Goal: Task Accomplishment & Management: Use online tool/utility

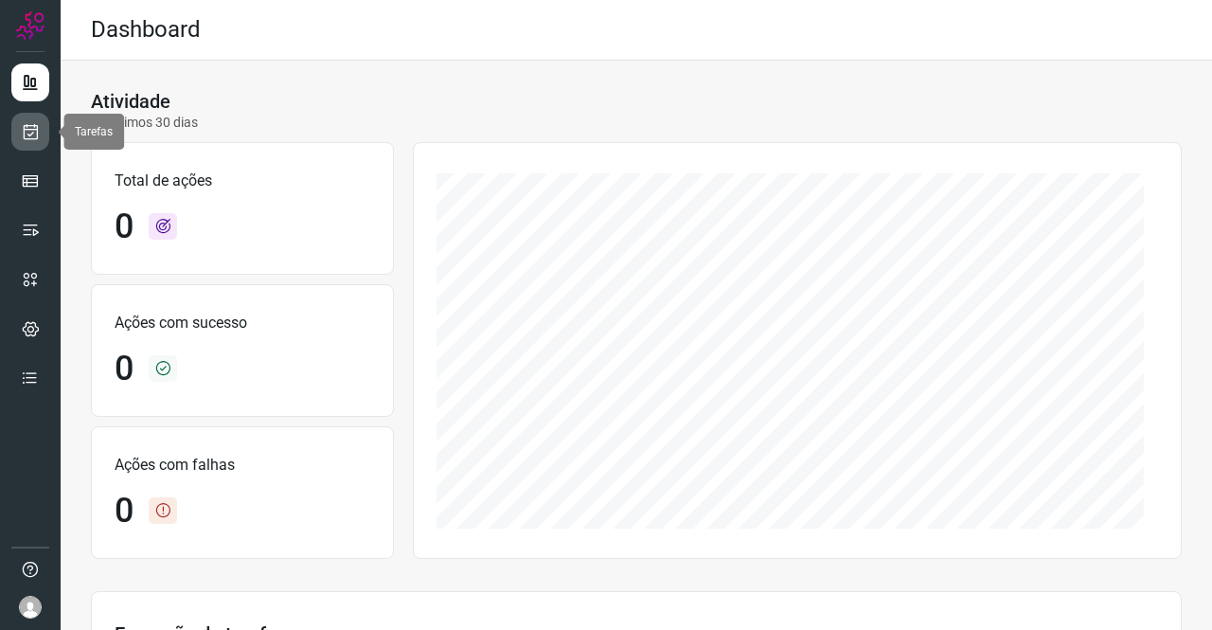
click at [30, 132] on icon at bounding box center [31, 131] width 20 height 19
click at [28, 133] on icon at bounding box center [31, 131] width 20 height 19
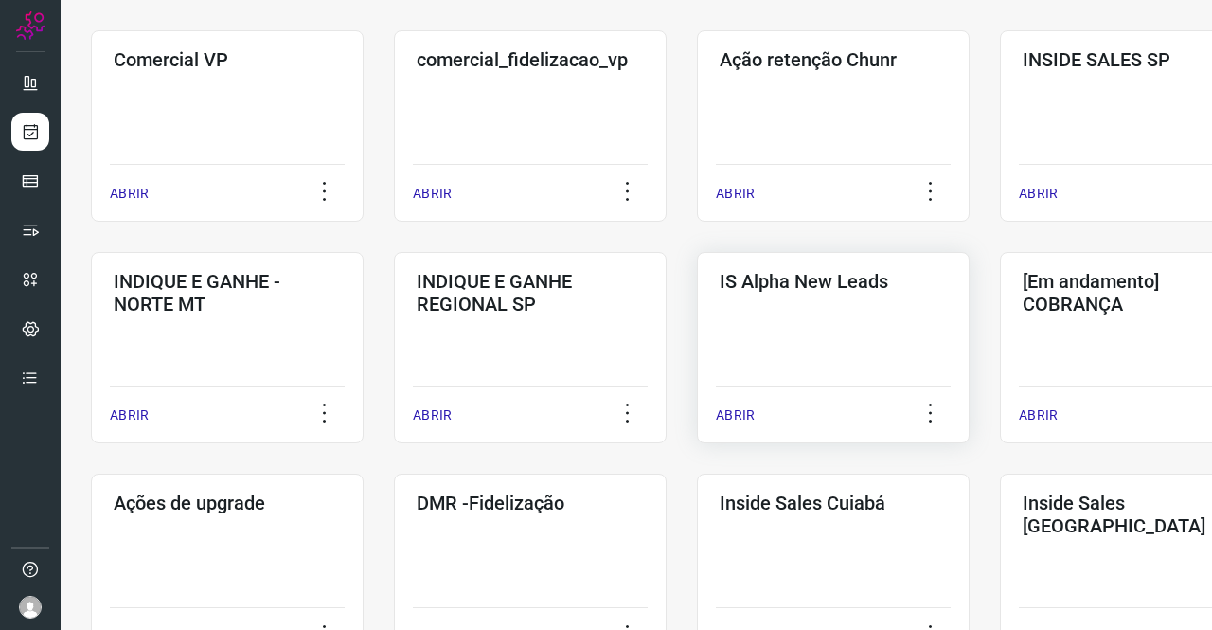
scroll to position [534, 0]
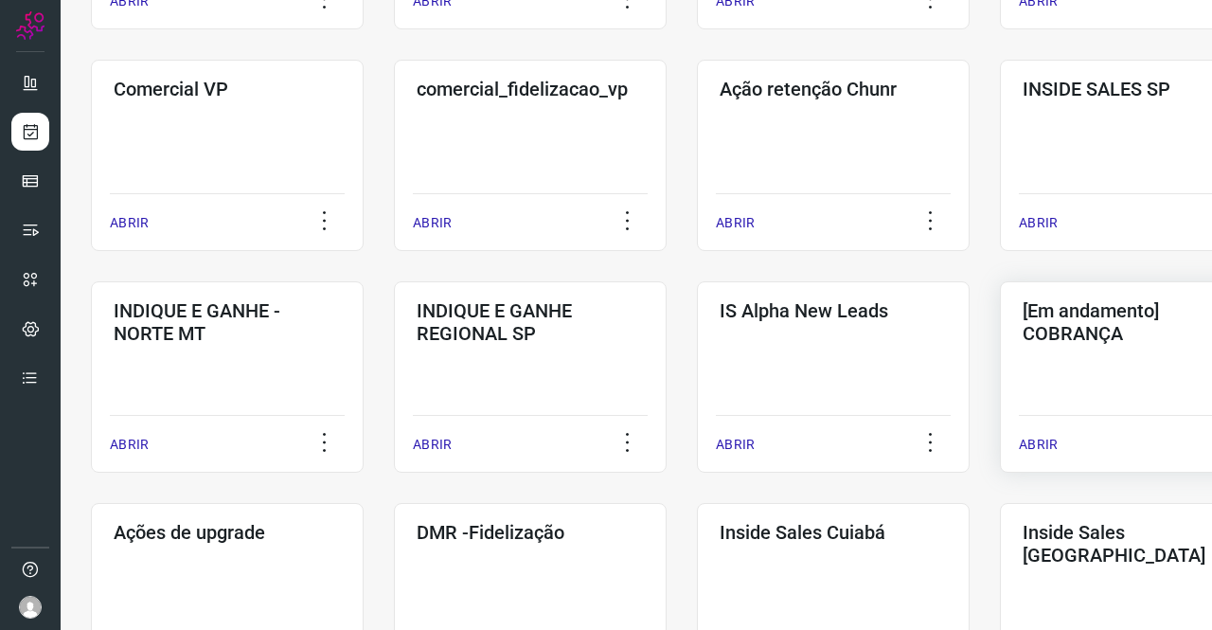
click at [1082, 373] on div "[Em andamento] COBRANÇA ABRIR" at bounding box center [1136, 376] width 273 height 191
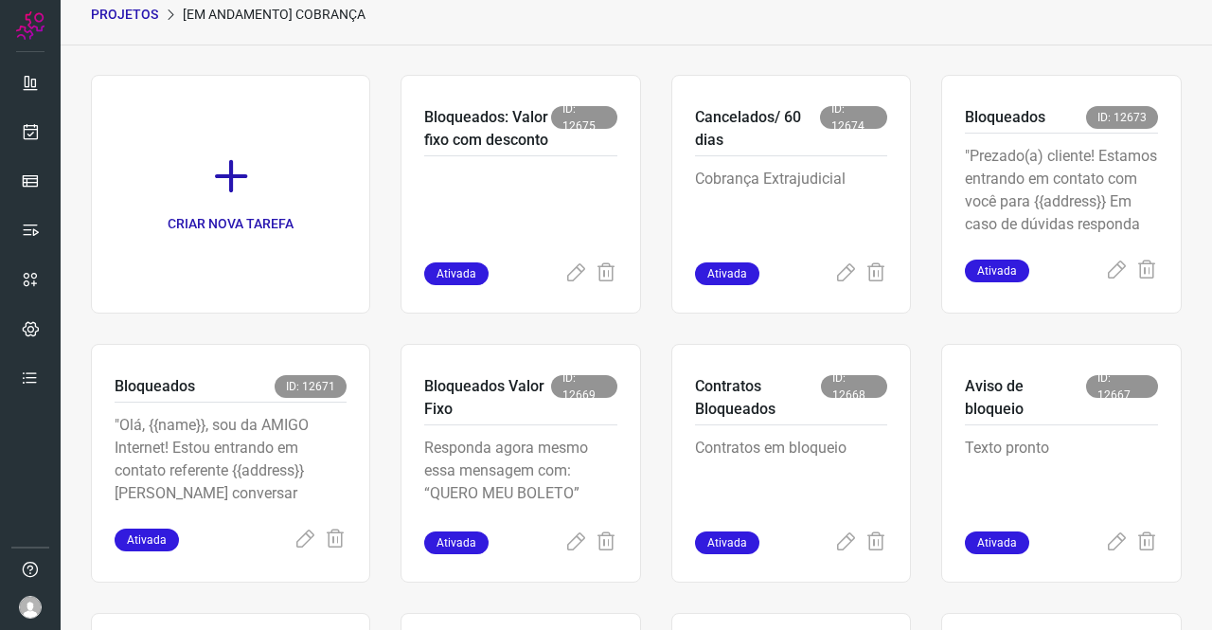
scroll to position [415, 0]
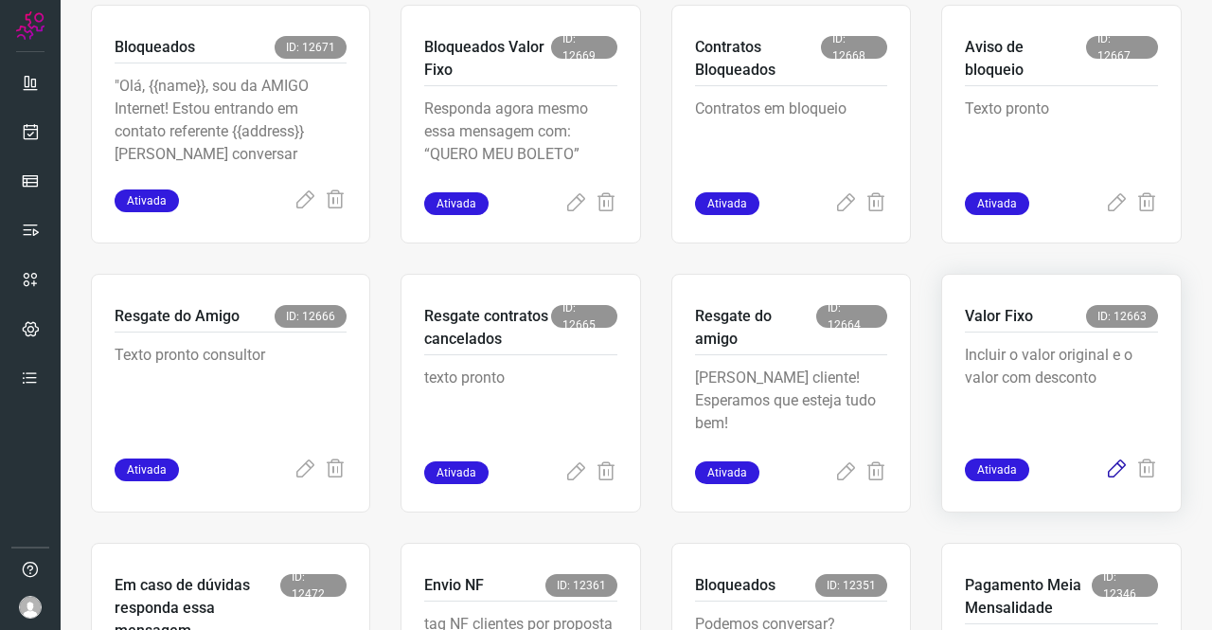
click at [1108, 461] on icon at bounding box center [1116, 469] width 23 height 23
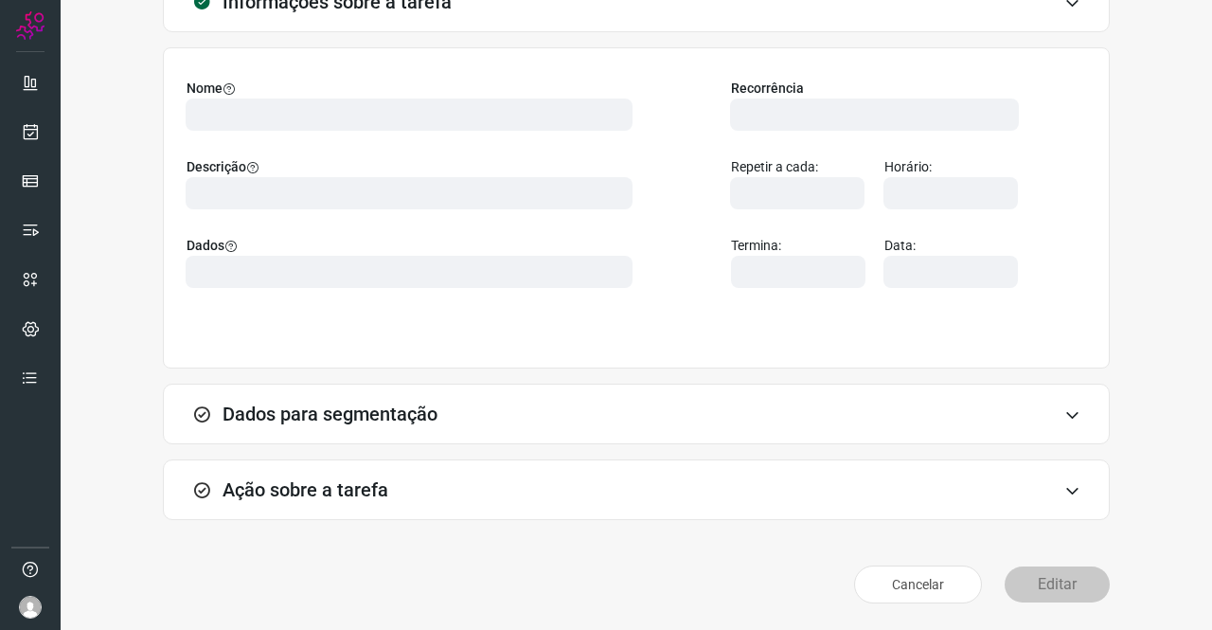
scroll to position [109, 0]
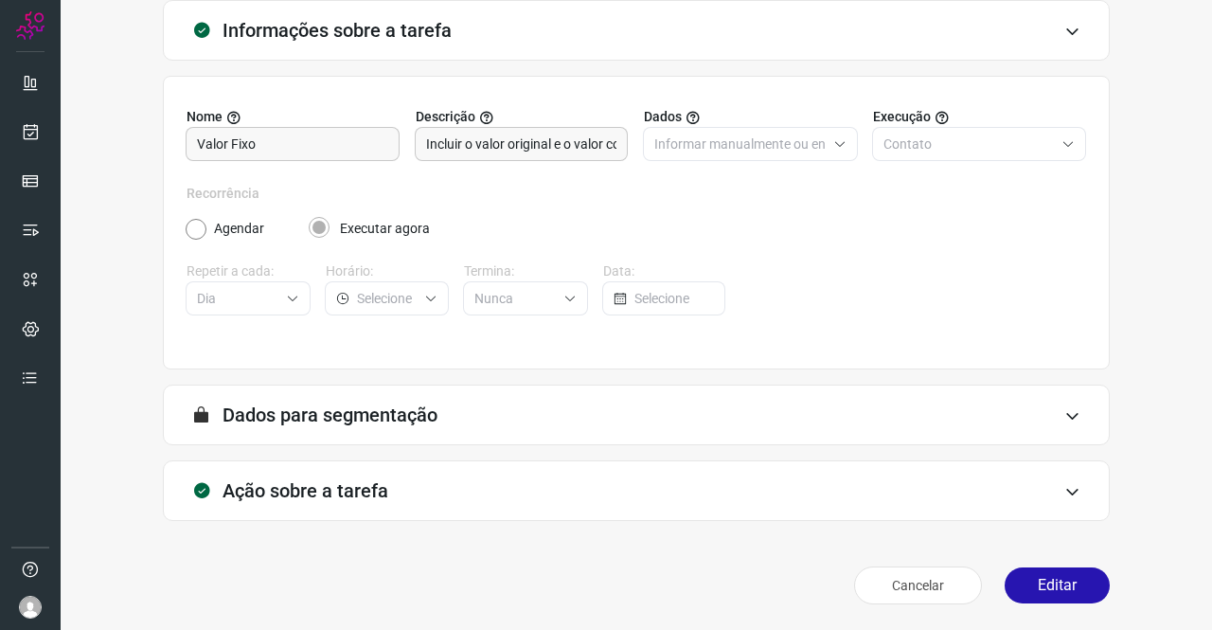
type input "Amigo 0800"
type input "DIM - valor fixo e valor original"
type input "API para o envio de mensagem ativa (em massa)"
click at [390, 477] on div "Ação sobre a tarefa" at bounding box center [636, 490] width 947 height 61
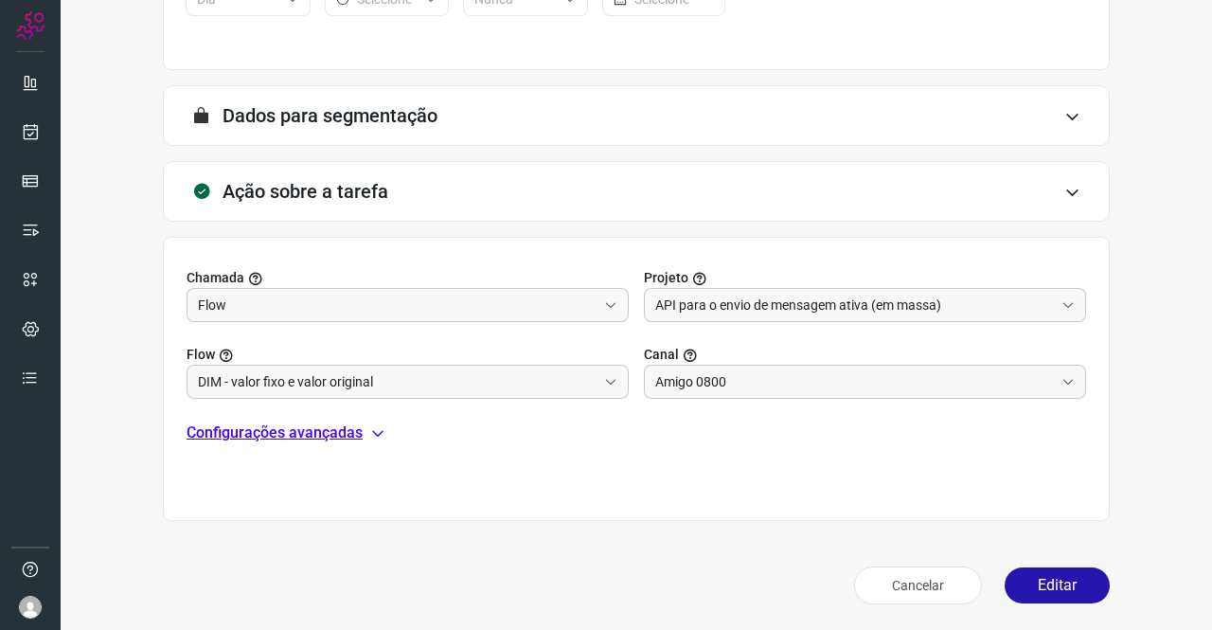
click at [262, 430] on p "Configurações avançadas" at bounding box center [275, 432] width 176 height 23
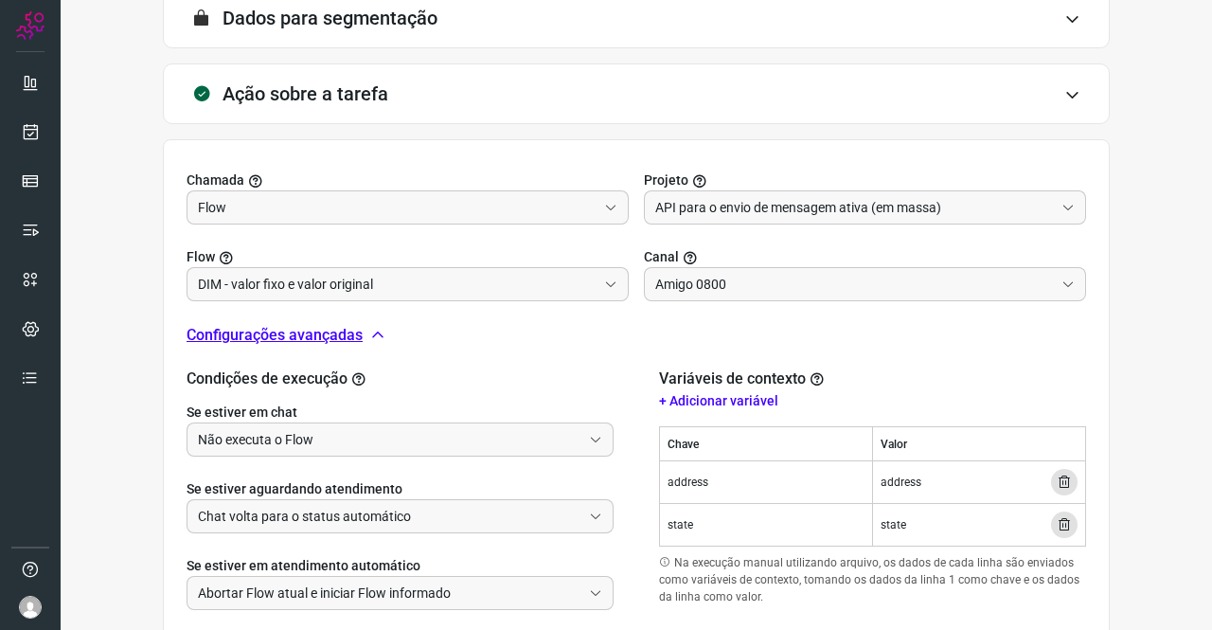
scroll to position [598, 0]
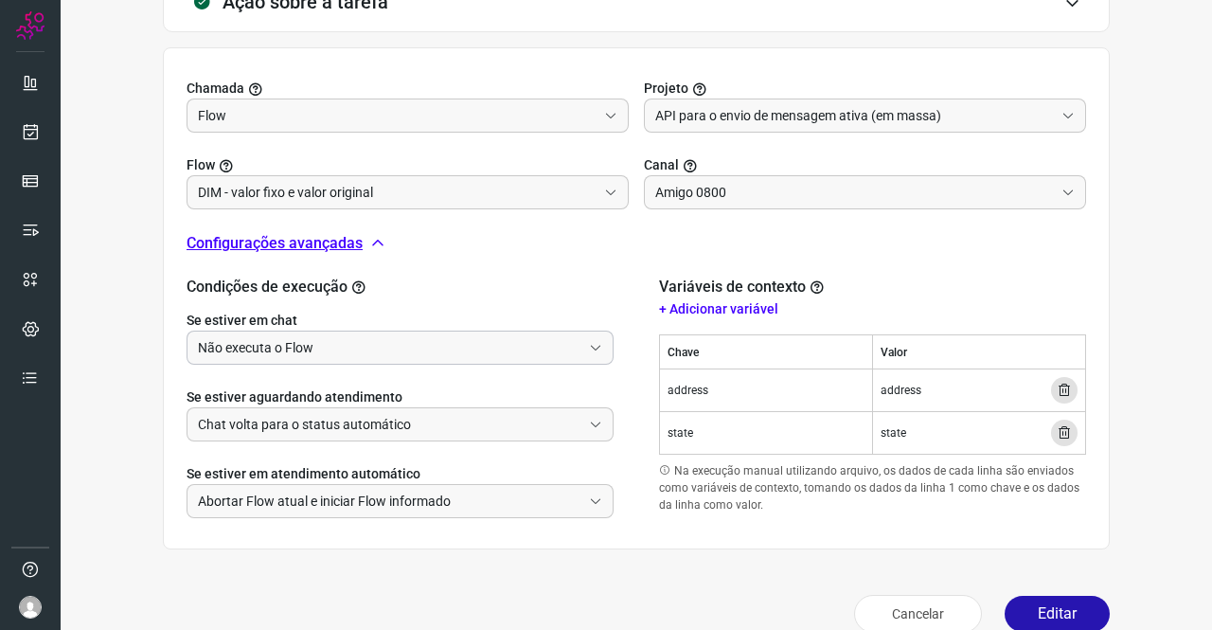
click at [288, 346] on input "Não executa o Flow" at bounding box center [390, 347] width 384 height 32
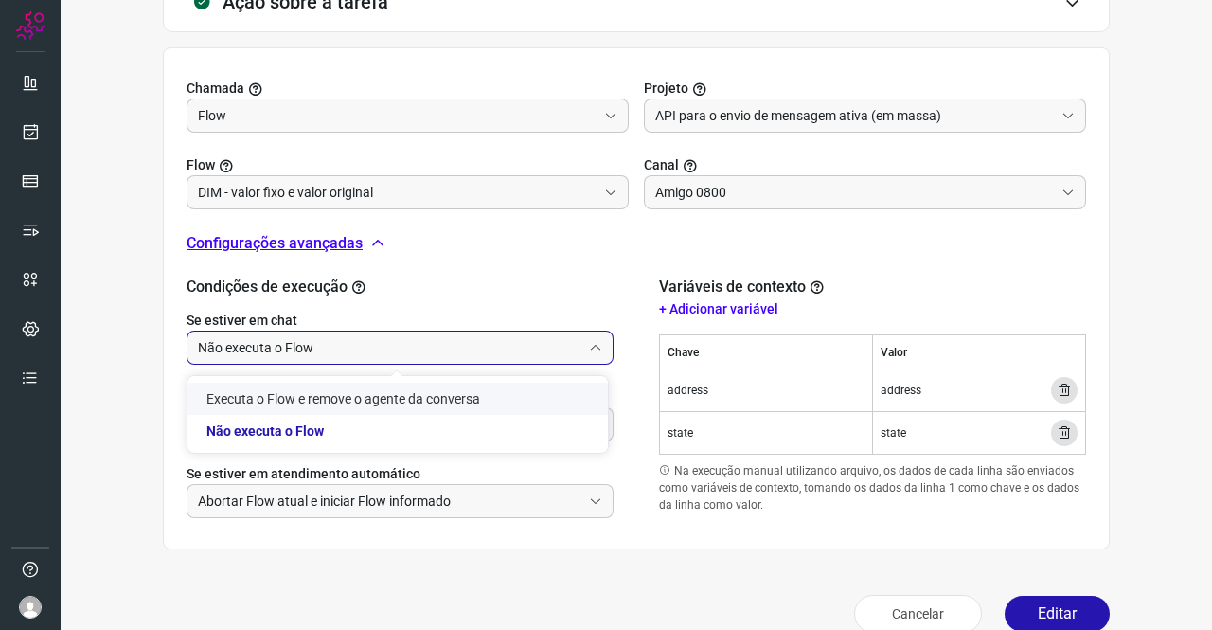
click at [261, 394] on li "Executa o Flow e remove o agente da conversa" at bounding box center [397, 399] width 420 height 32
type input "Executa o Flow e remove o agente da conversa"
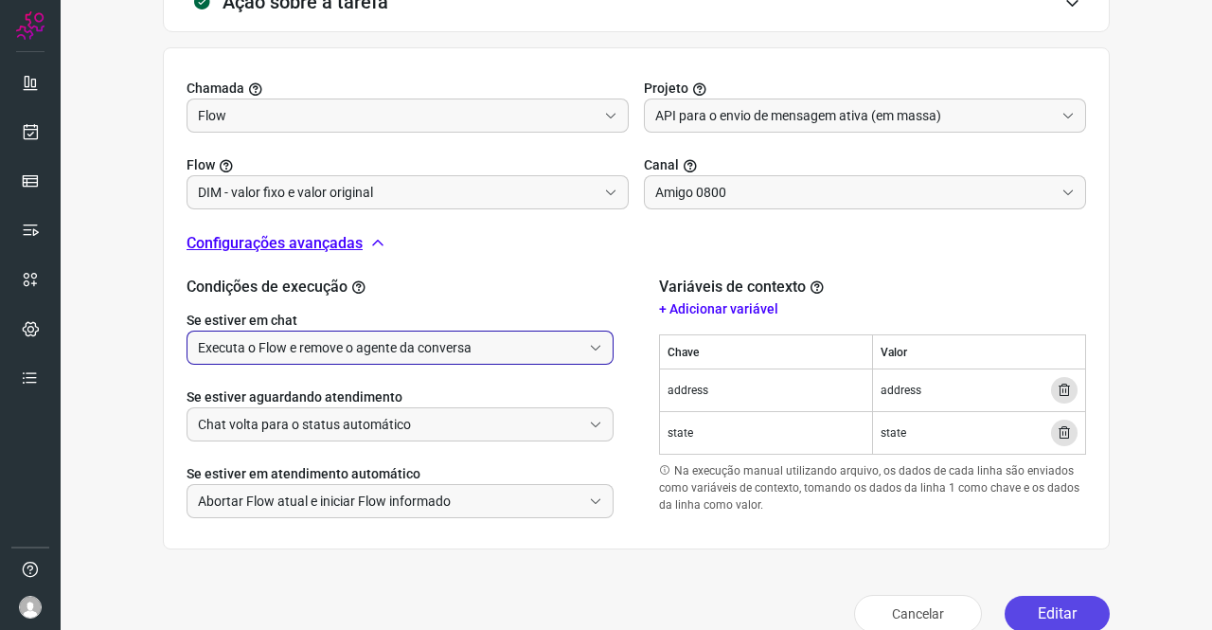
click at [1045, 599] on button "Editar" at bounding box center [1057, 614] width 105 height 36
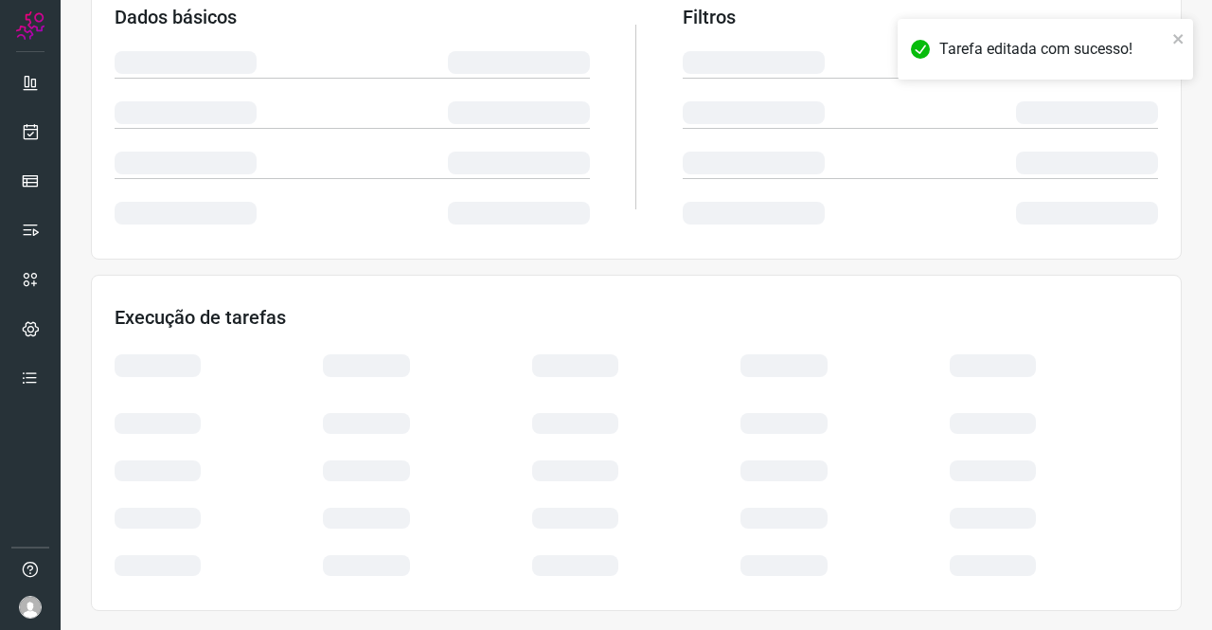
scroll to position [345, 0]
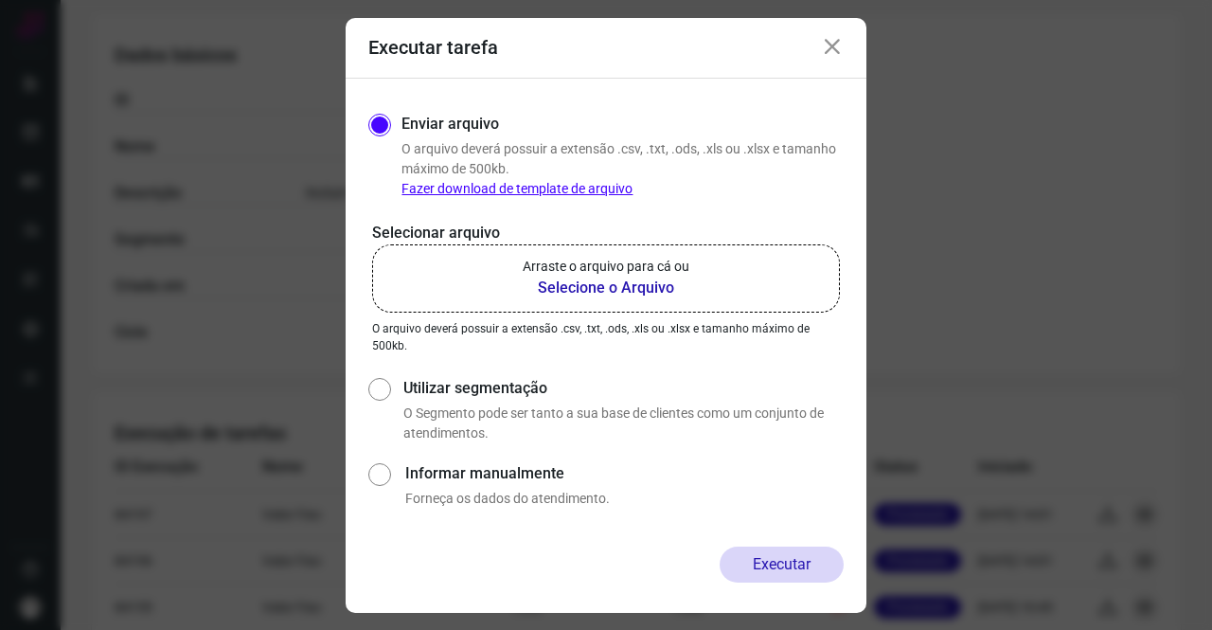
click at [564, 295] on b "Selecione o Arquivo" at bounding box center [606, 288] width 167 height 23
click at [0, 0] on input "Arraste o arquivo para cá ou Selecione o Arquivo" at bounding box center [0, 0] width 0 height 0
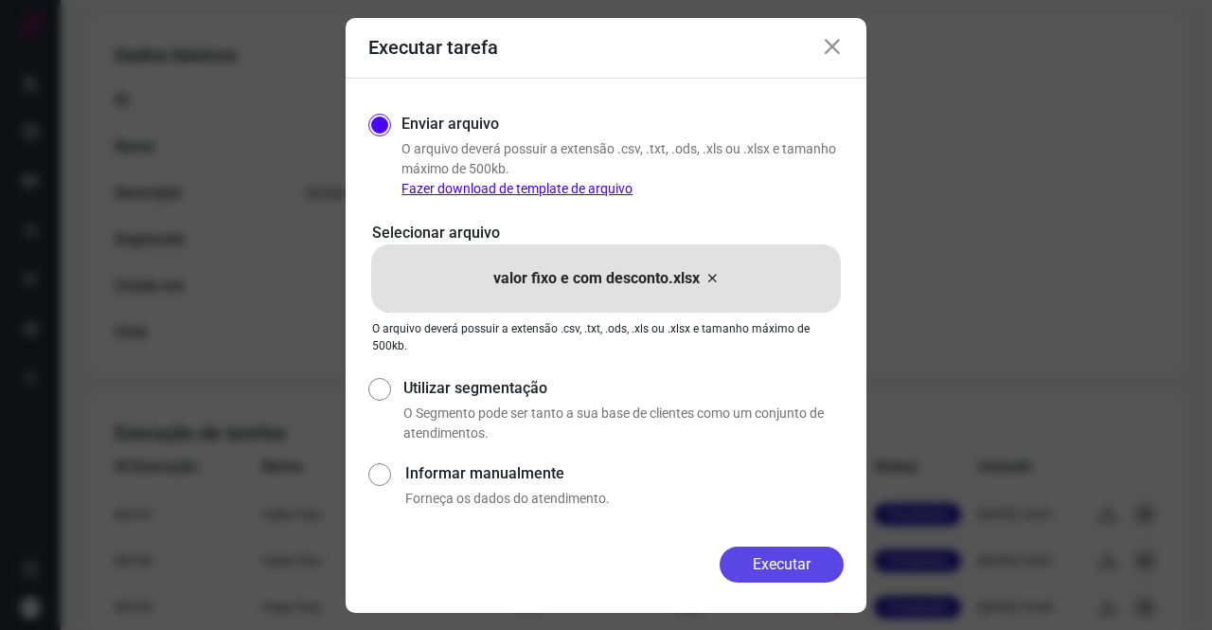
click at [816, 563] on button "Executar" at bounding box center [782, 564] width 124 height 36
